Goal: Task Accomplishment & Management: Use online tool/utility

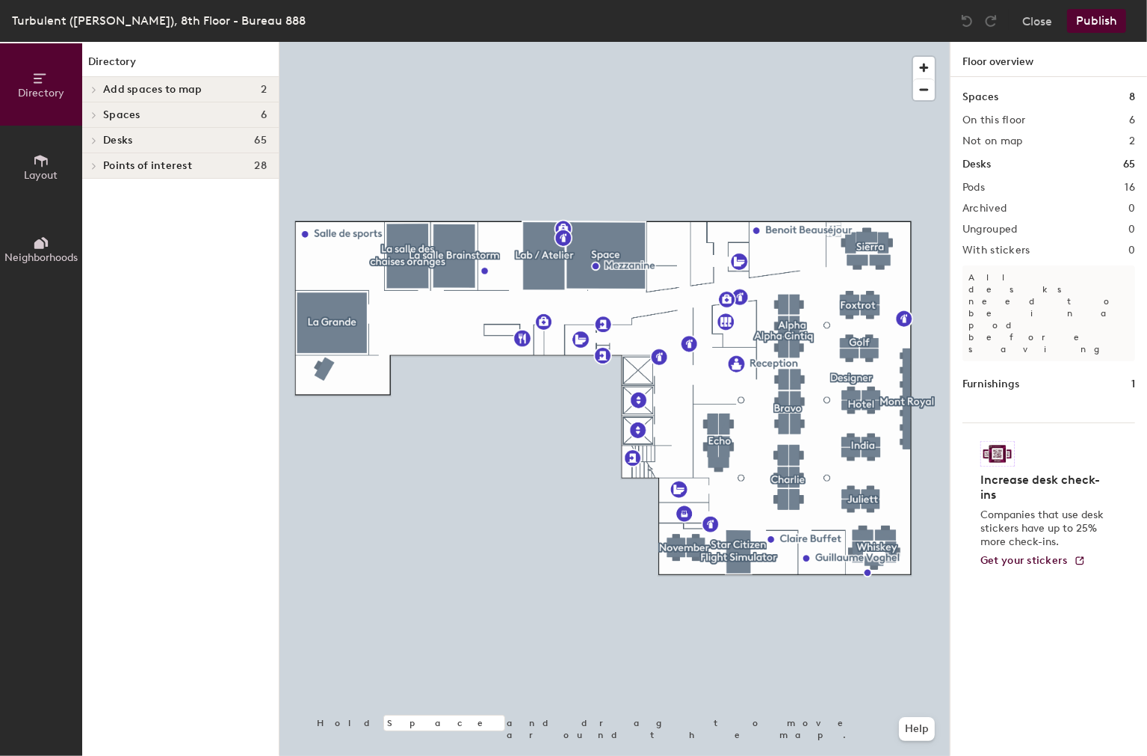
click at [736, 42] on div at bounding box center [614, 42] width 670 height 0
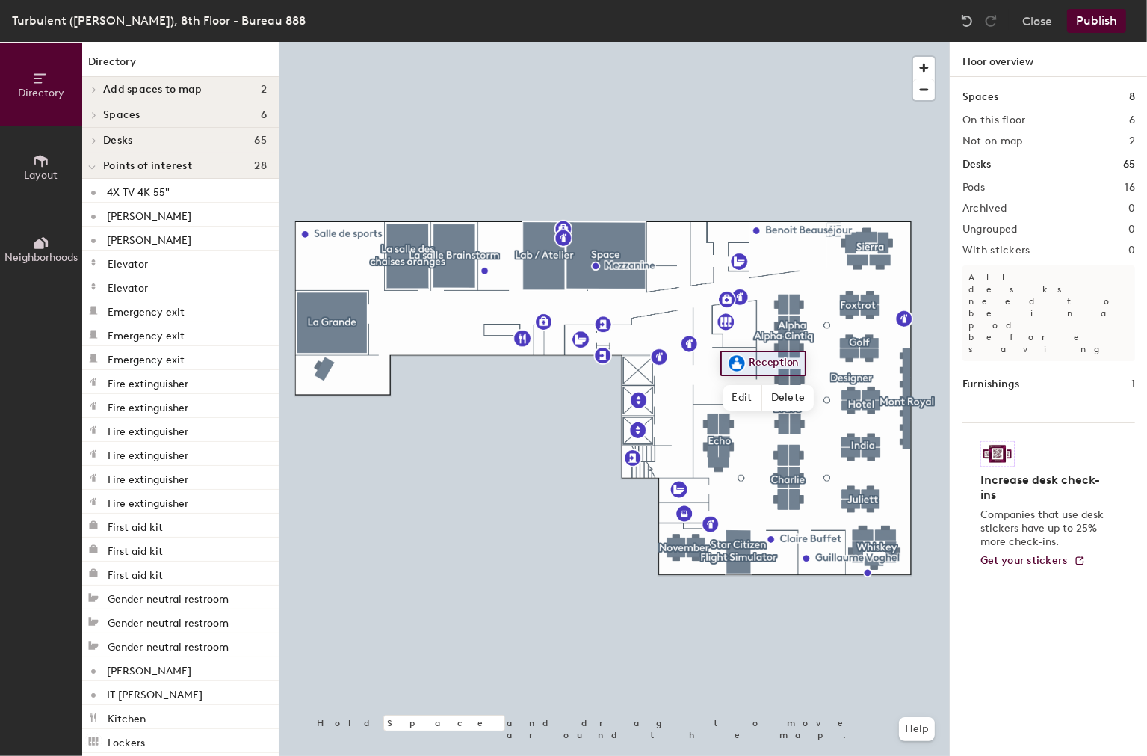
click at [43, 176] on span "Layout" at bounding box center [42, 175] width 34 height 13
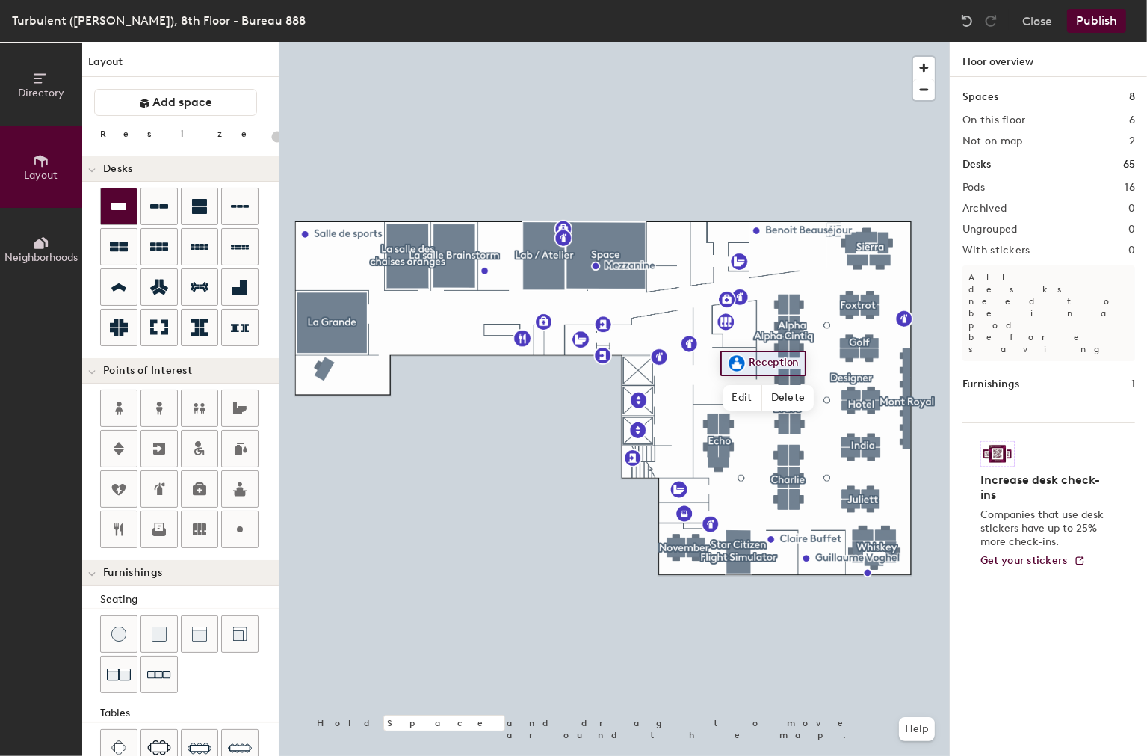
click at [116, 206] on icon at bounding box center [118, 206] width 15 height 7
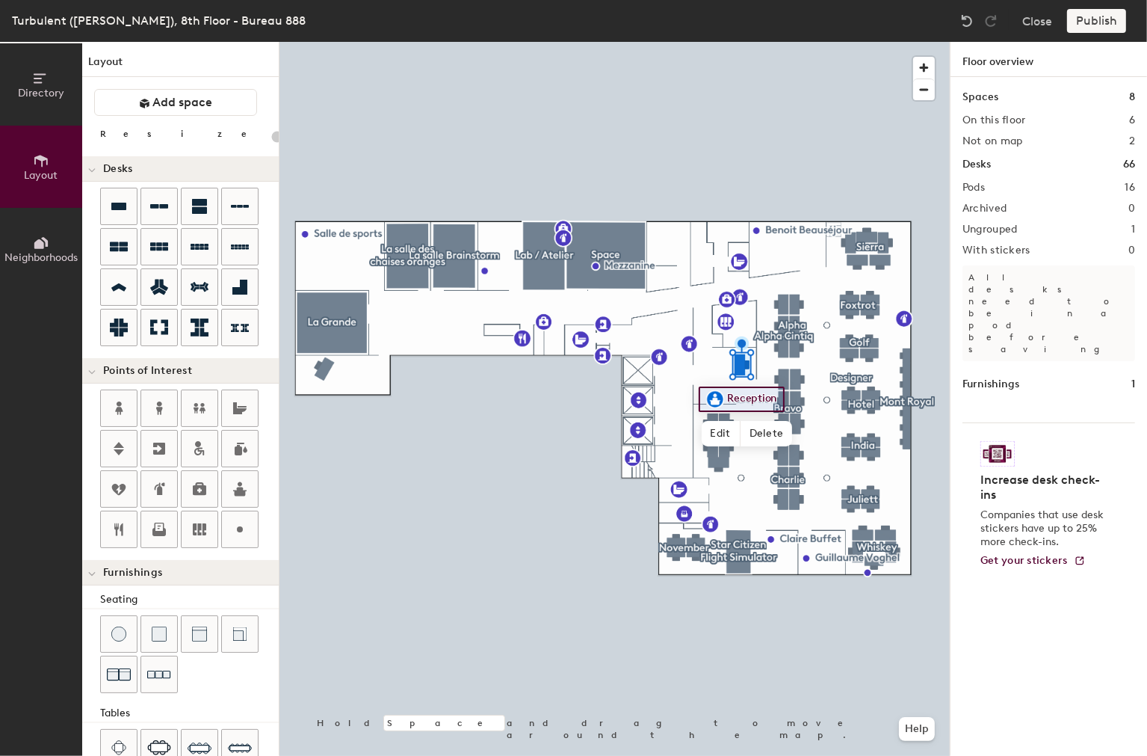
type input "200"
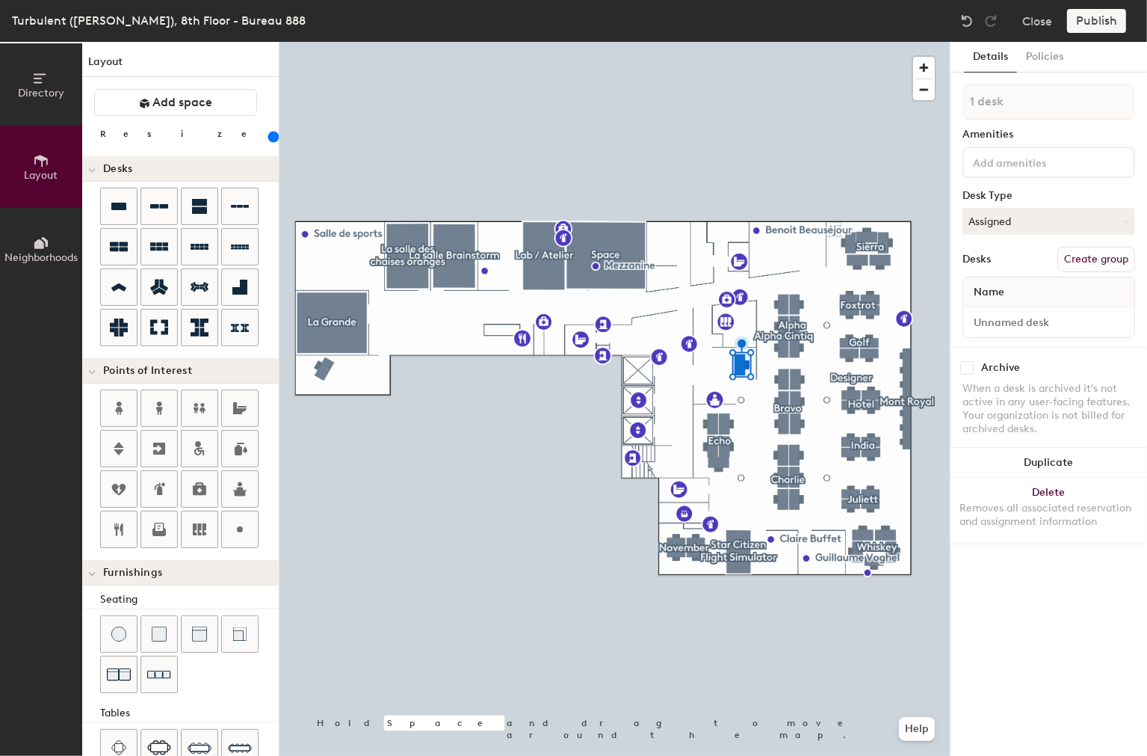
click at [1014, 158] on input at bounding box center [1037, 161] width 135 height 18
type input "[GEOGRAPHIC_DATA]"
click at [1025, 194] on div "Samsung 32" 1080P C32F391FWN" at bounding box center [1055, 197] width 181 height 22
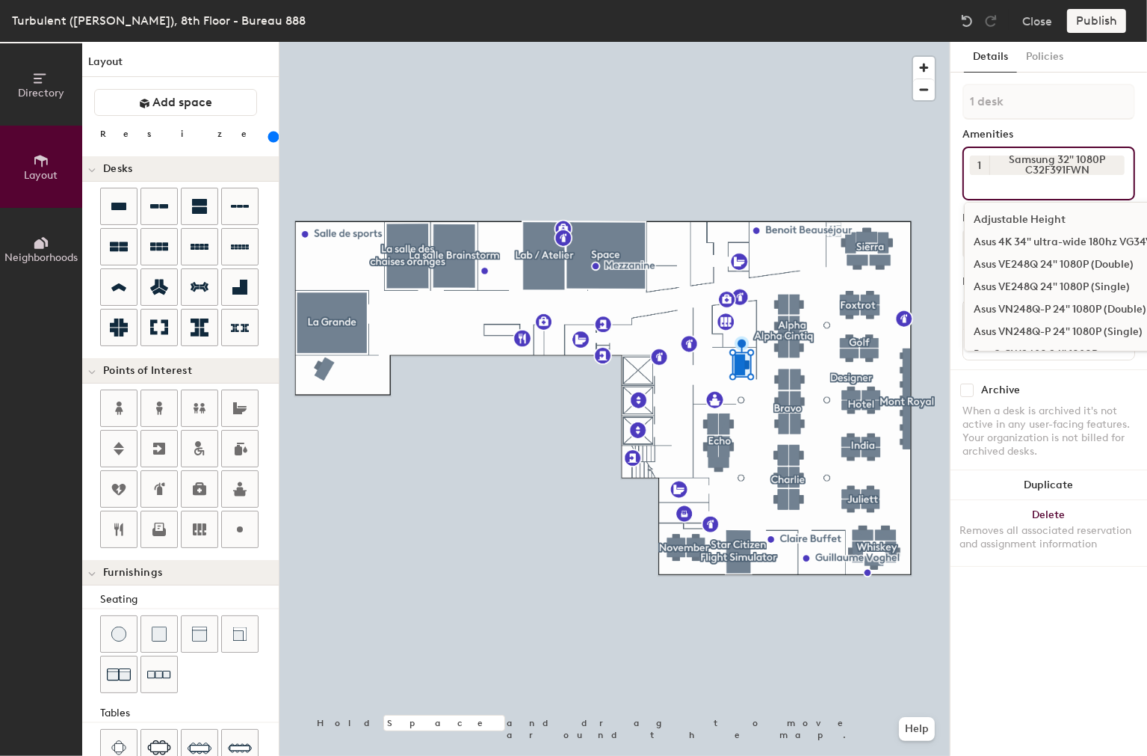
click at [1070, 398] on div "Archive When a desk is archived it's not active in any user-facing features. Yo…" at bounding box center [1049, 422] width 197 height 107
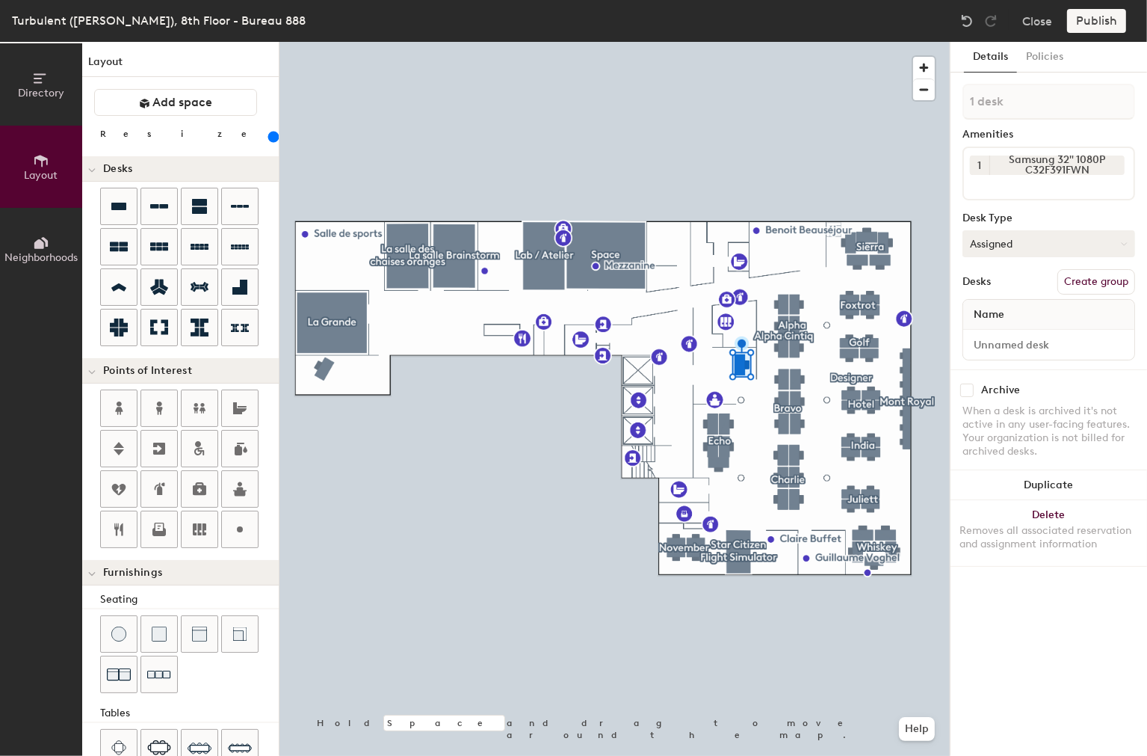
click at [1051, 240] on button "Assigned" at bounding box center [1049, 243] width 173 height 27
click at [1007, 293] on div "Assigned" at bounding box center [1037, 290] width 149 height 22
click at [1028, 342] on input at bounding box center [1048, 344] width 165 height 21
type input "Reception"
click at [1027, 374] on div "Archive When a desk is archived it's not active in any user-facing features. Yo…" at bounding box center [1049, 422] width 197 height 107
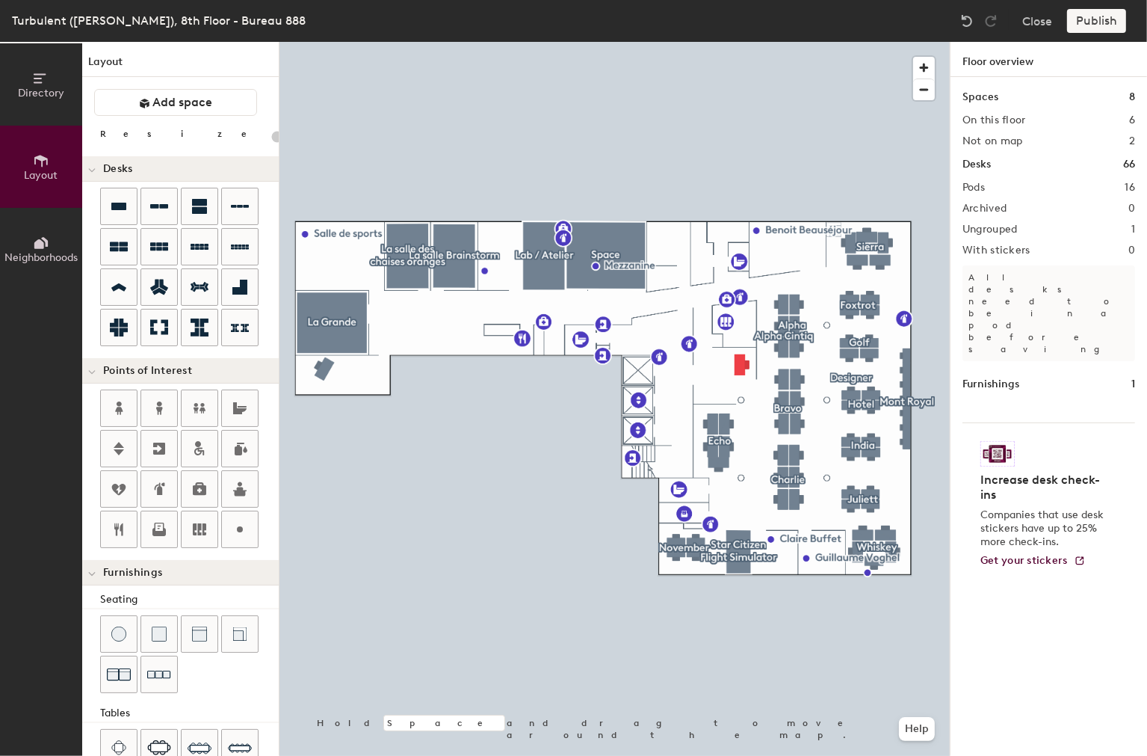
type input "200"
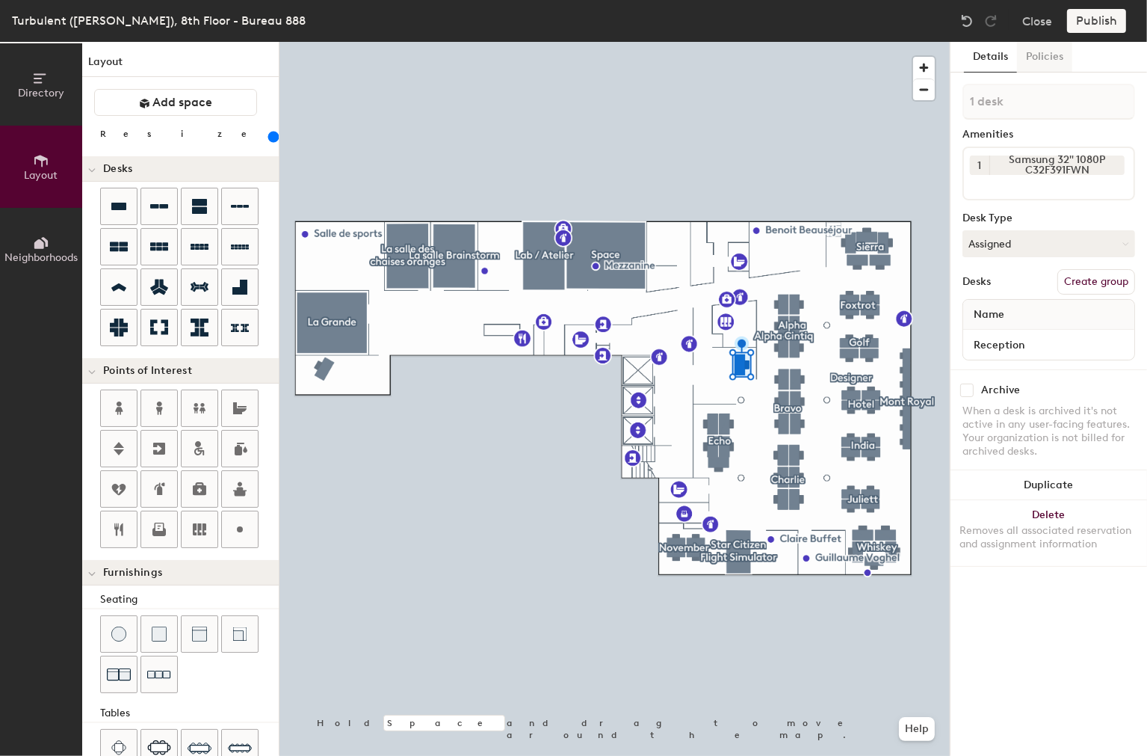
click at [1042, 60] on button "Policies" at bounding box center [1044, 57] width 55 height 31
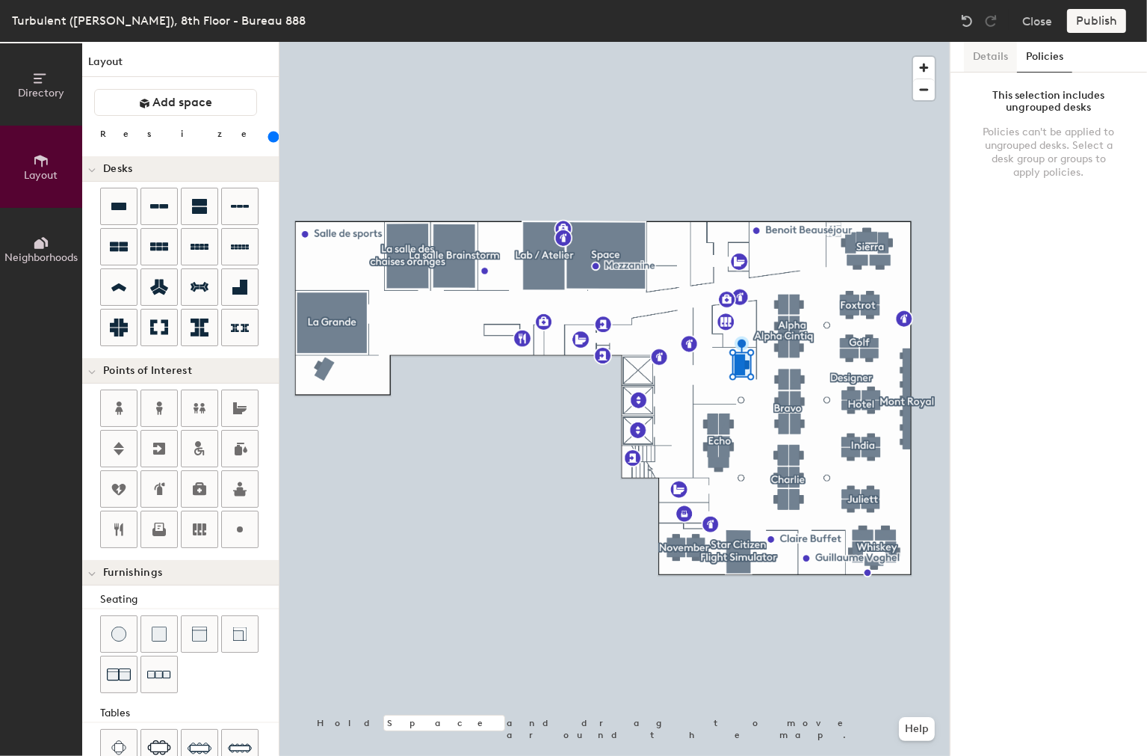
click at [995, 68] on button "Details" at bounding box center [990, 57] width 53 height 31
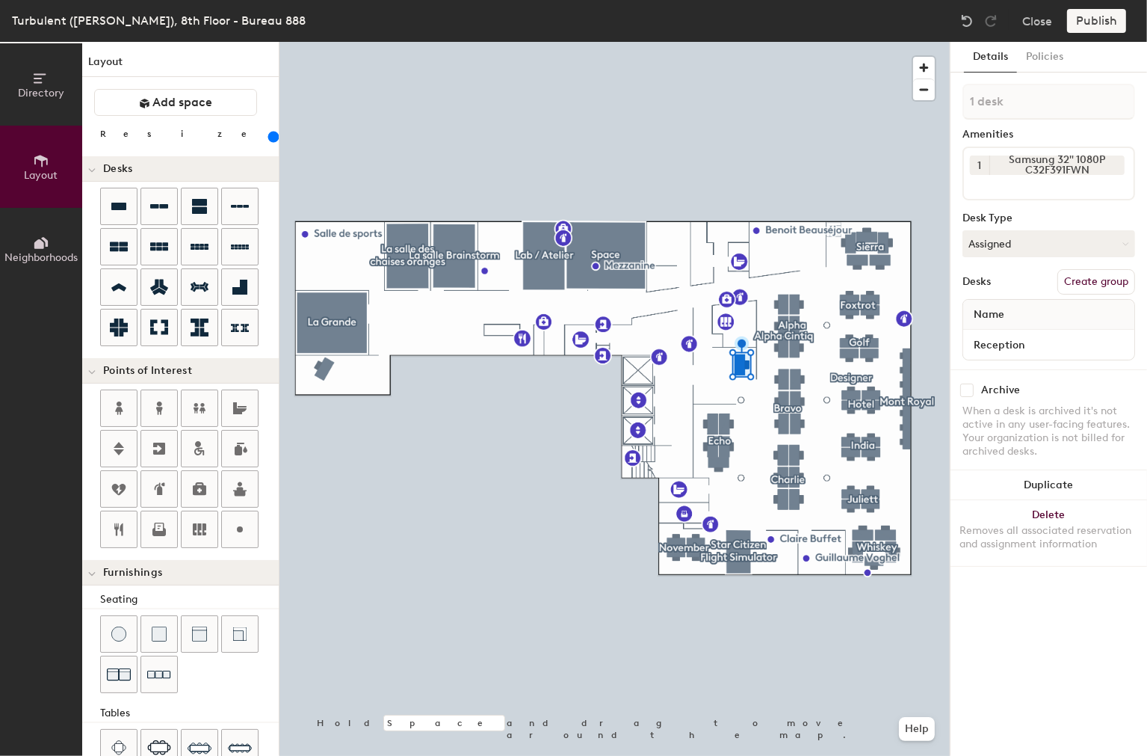
click at [1008, 185] on input at bounding box center [1037, 184] width 135 height 18
type input "rj45"
click at [1018, 226] on div "RJ45 / Fil Réseau" at bounding box center [1049, 219] width 168 height 22
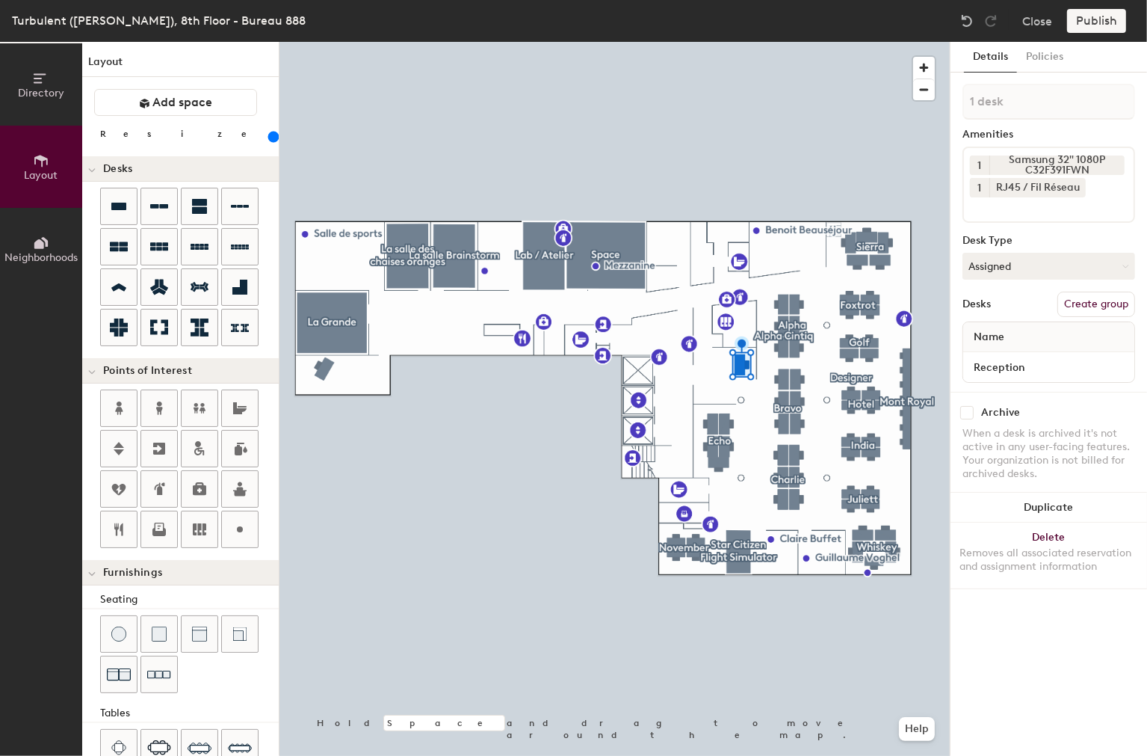
click at [1103, 23] on div "Publish" at bounding box center [1101, 21] width 68 height 24
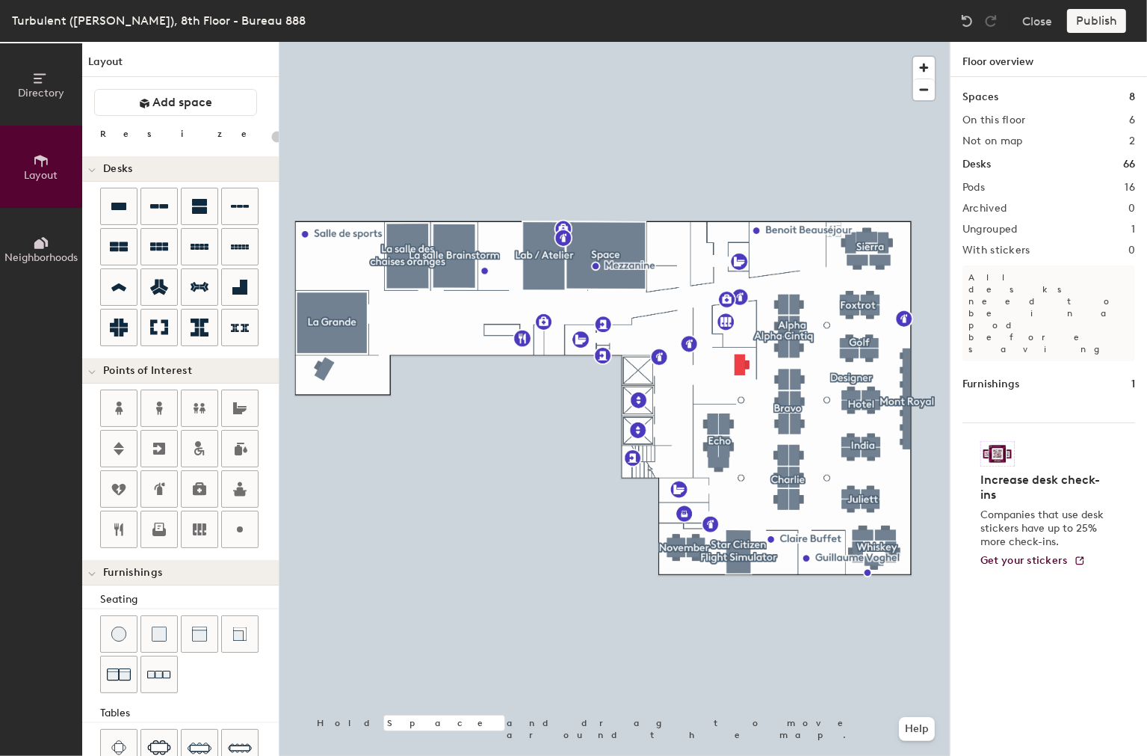
type input "200"
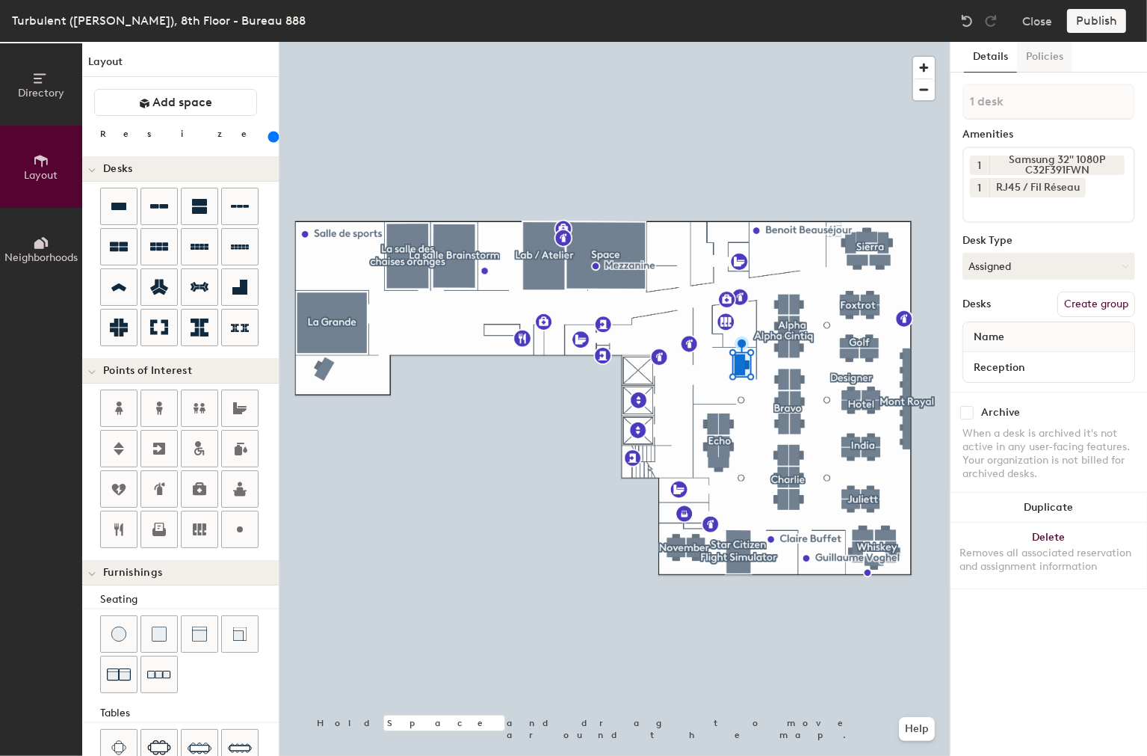
click at [1049, 63] on button "Policies" at bounding box center [1044, 57] width 55 height 31
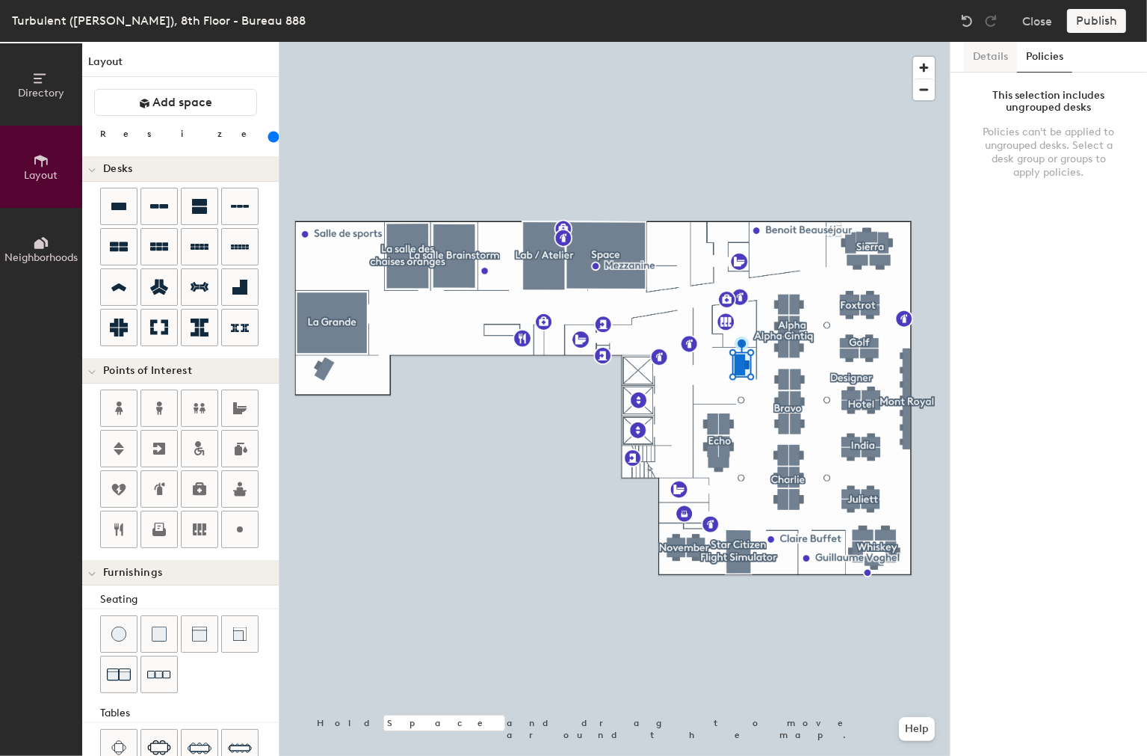
click at [989, 67] on button "Details" at bounding box center [990, 57] width 53 height 31
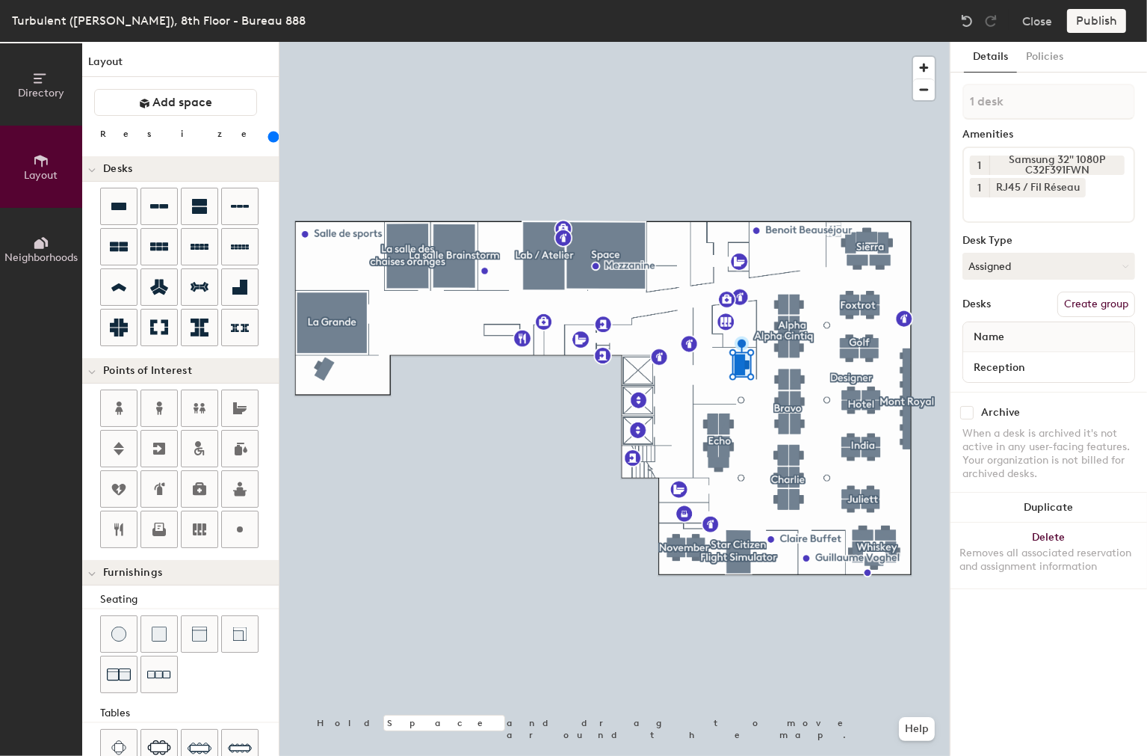
click at [33, 229] on button "Neighborhoods" at bounding box center [41, 249] width 82 height 82
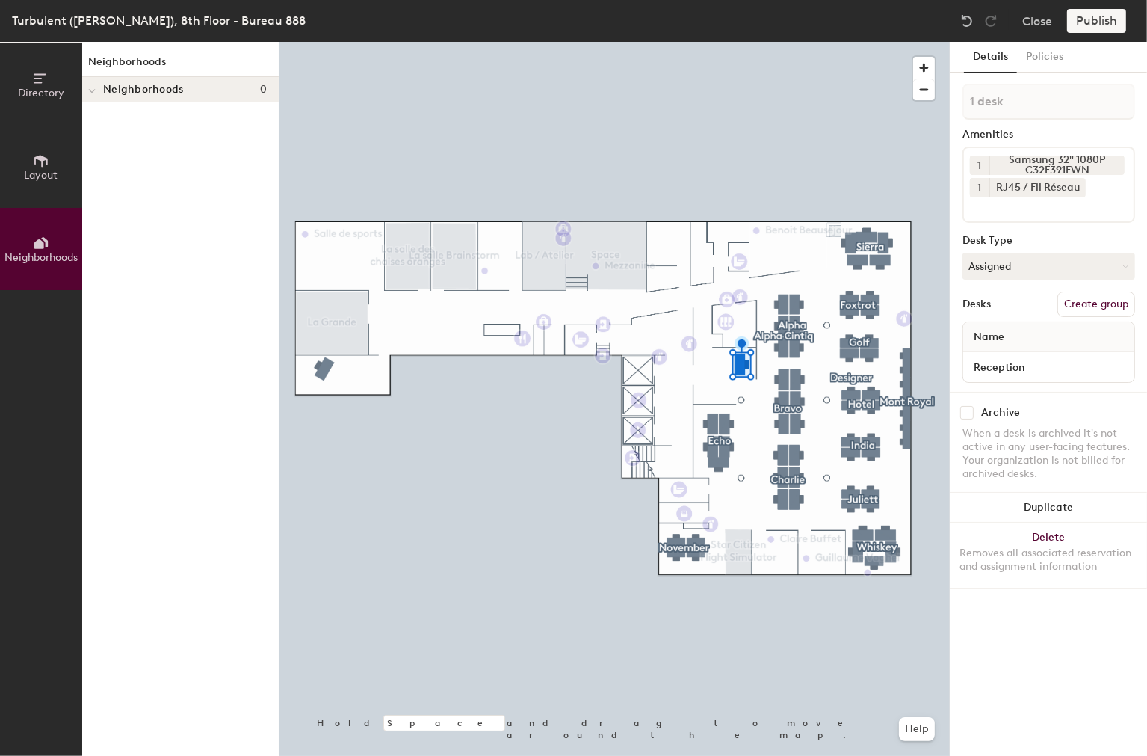
click at [32, 83] on button "Directory" at bounding box center [41, 84] width 82 height 82
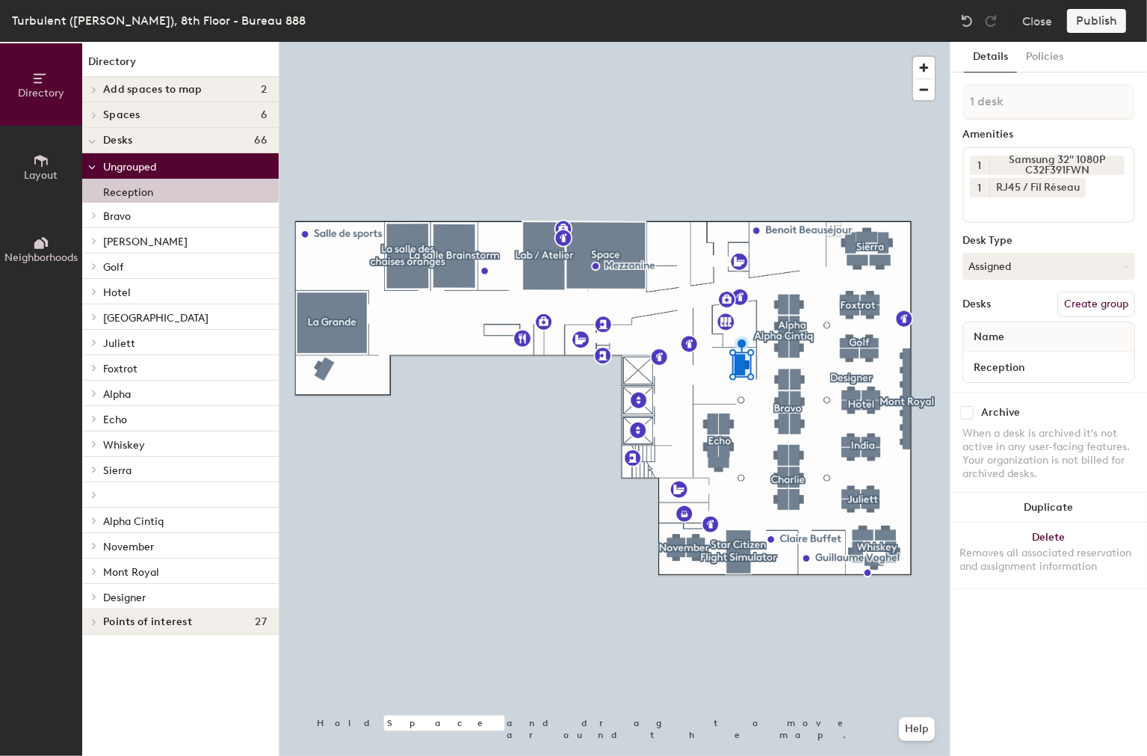
click at [90, 168] on icon at bounding box center [92, 167] width 6 height 3
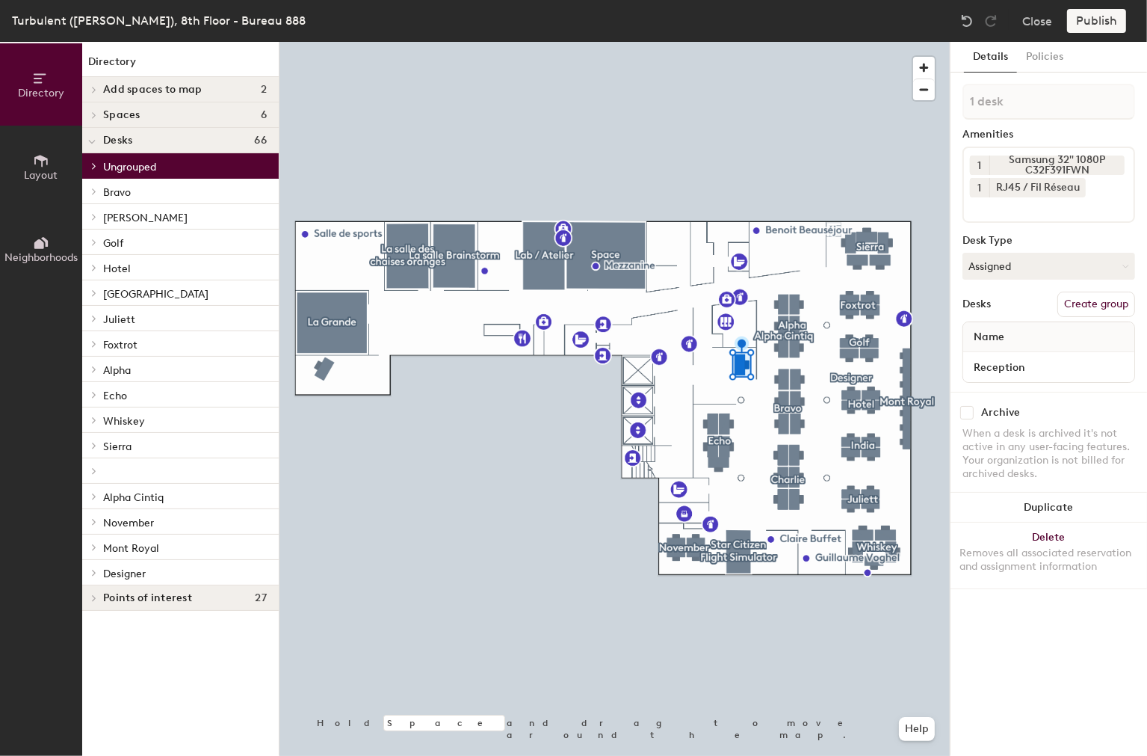
click at [90, 168] on span at bounding box center [93, 165] width 13 height 7
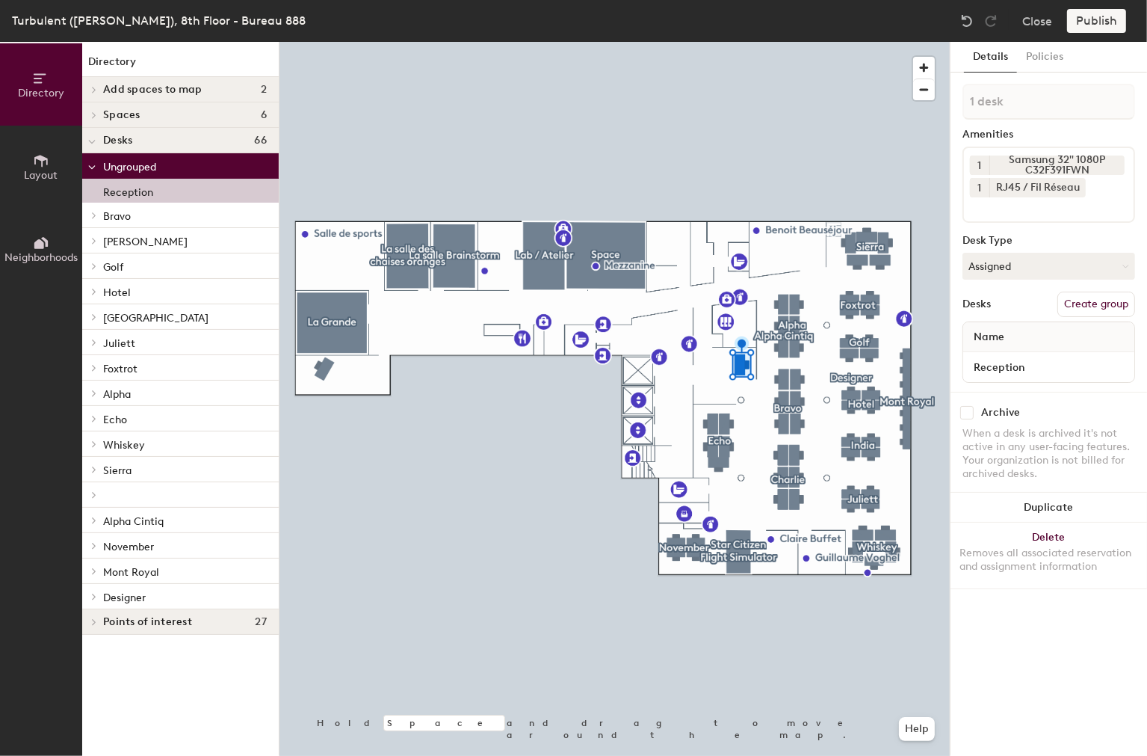
click at [135, 190] on p "Reception" at bounding box center [128, 190] width 50 height 17
click at [1084, 298] on button "Create group" at bounding box center [1096, 303] width 78 height 25
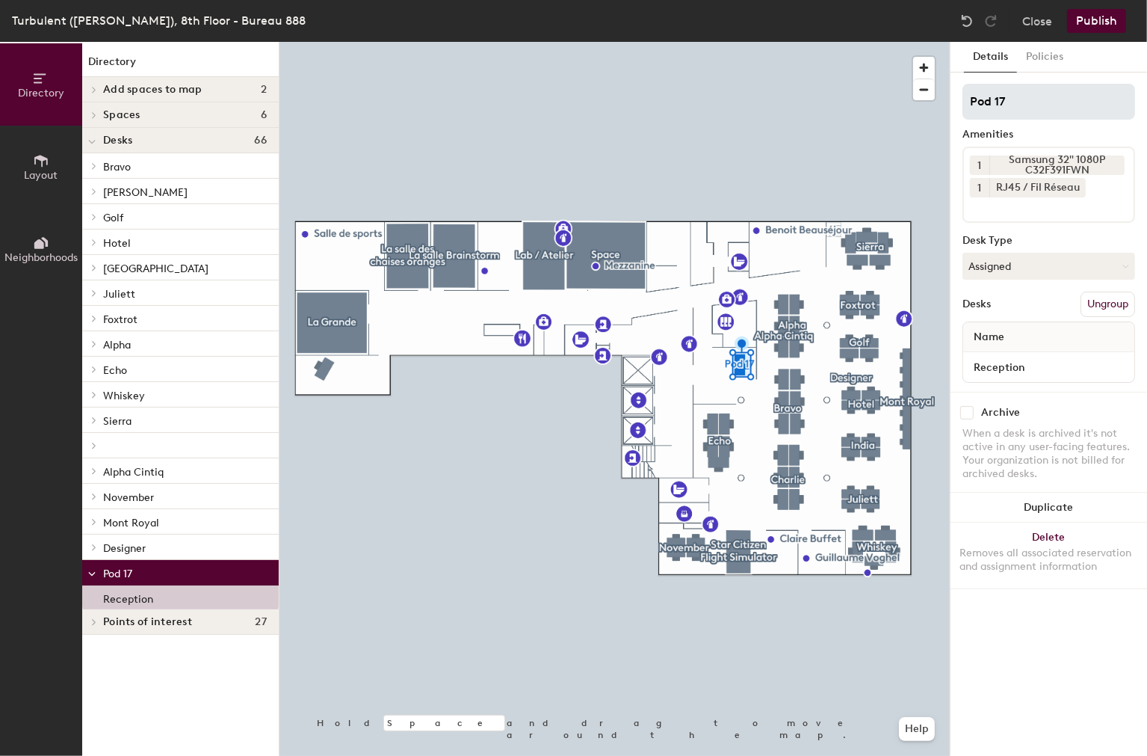
drag, startPoint x: 1011, startPoint y: 101, endPoint x: 964, endPoint y: 96, distance: 47.3
click at [964, 96] on input "Pod 17" at bounding box center [1049, 102] width 173 height 36
type input "Reception"
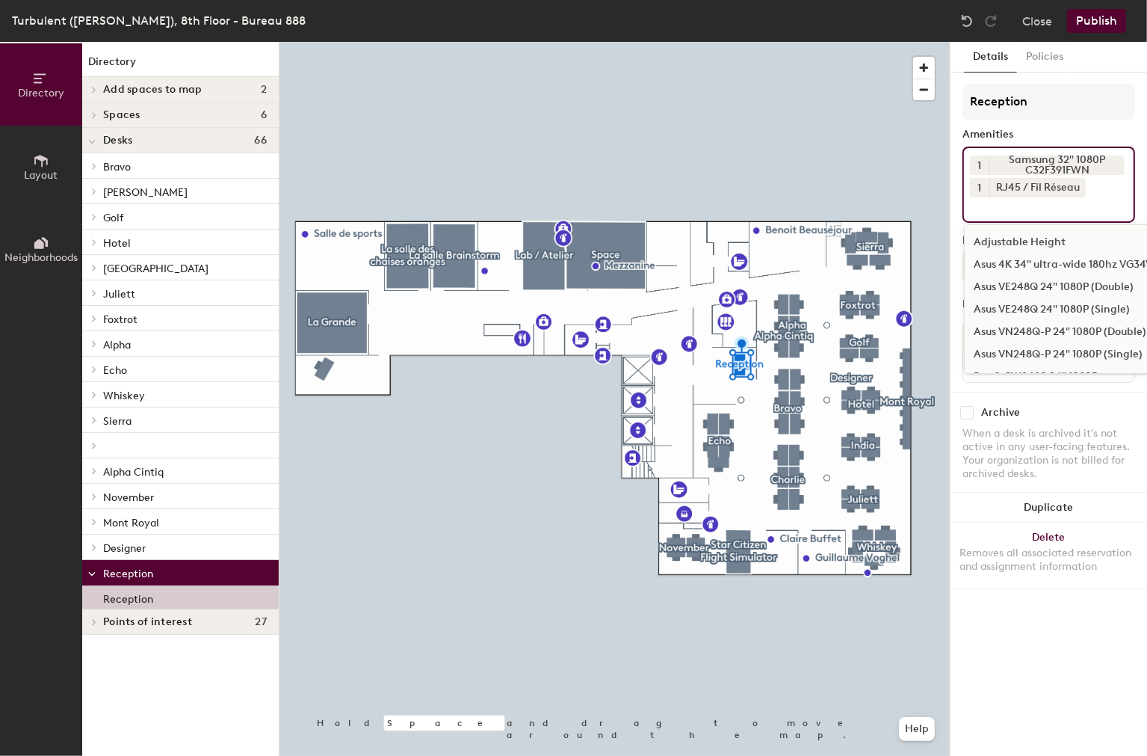
click at [1036, 206] on input at bounding box center [1037, 206] width 135 height 18
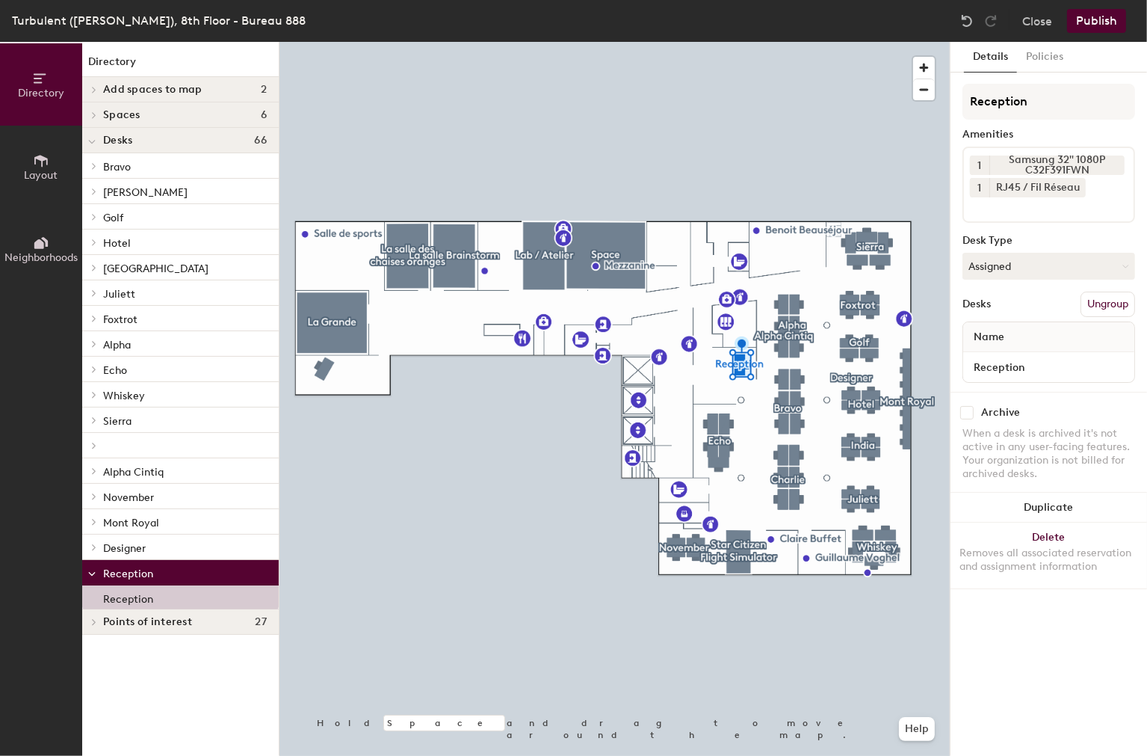
click at [1097, 25] on button "Publish" at bounding box center [1096, 21] width 59 height 24
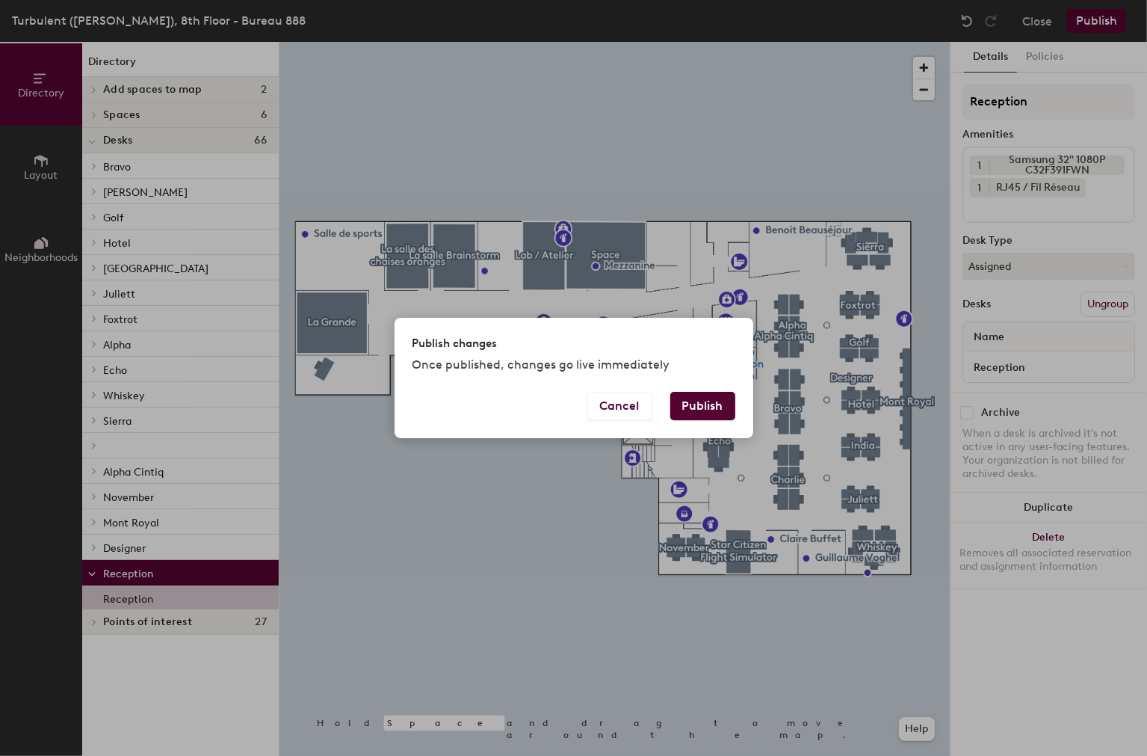
click at [712, 409] on button "Publish" at bounding box center [702, 406] width 65 height 28
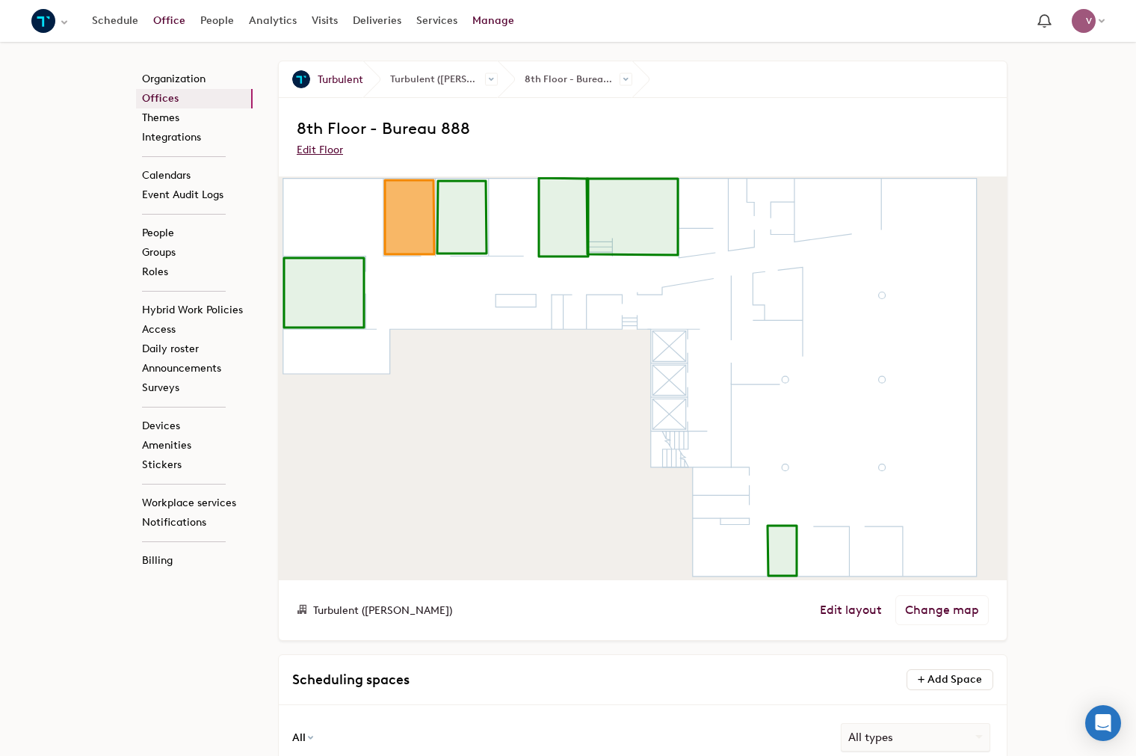
click at [172, 22] on link "Office" at bounding box center [169, 20] width 47 height 27
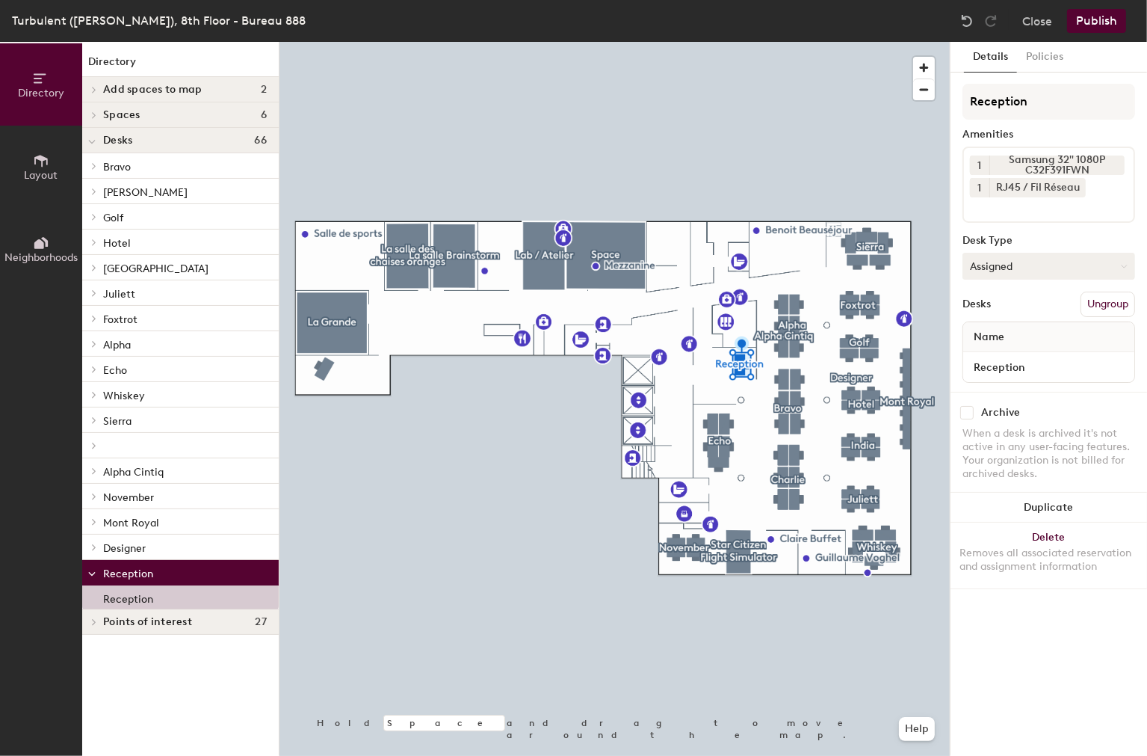
click at [1028, 259] on button "Assigned" at bounding box center [1049, 266] width 173 height 27
click at [998, 363] on div "Hoteled" at bounding box center [1037, 357] width 149 height 22
click at [1031, 263] on button "Hoteled" at bounding box center [1049, 266] width 173 height 27
drag, startPoint x: 995, startPoint y: 331, endPoint x: 1001, endPoint y: 319, distance: 13.4
click at [994, 331] on div "Hot" at bounding box center [1037, 335] width 149 height 22
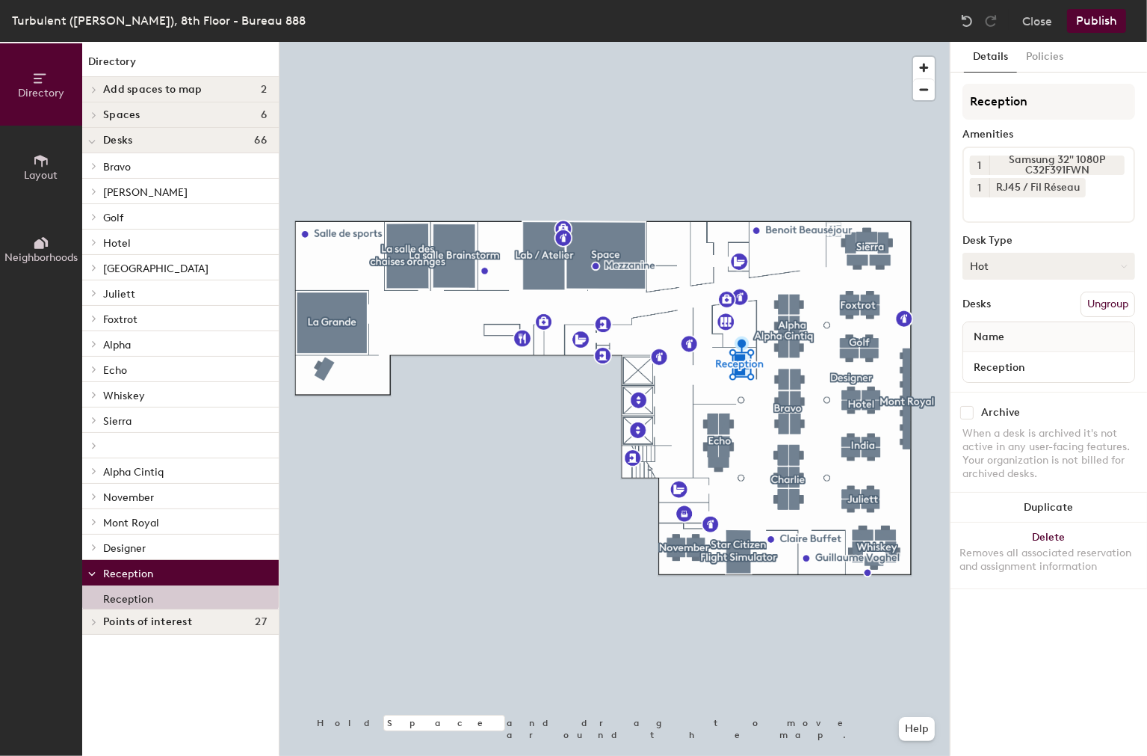
click at [1022, 264] on button "Hot" at bounding box center [1049, 266] width 173 height 27
click at [1006, 310] on div "Assigned" at bounding box center [1037, 312] width 149 height 22
click at [1096, 20] on button "Publish" at bounding box center [1096, 21] width 59 height 24
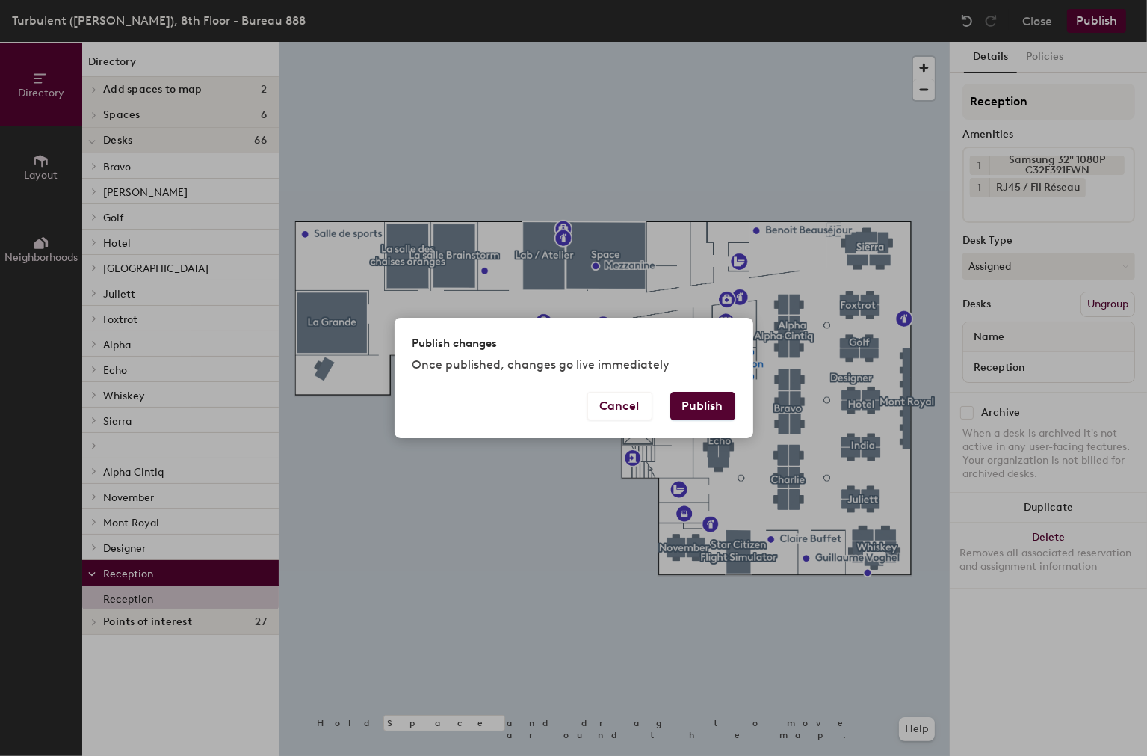
click at [710, 406] on button "Publish" at bounding box center [702, 406] width 65 height 28
